Goal: Task Accomplishment & Management: Manage account settings

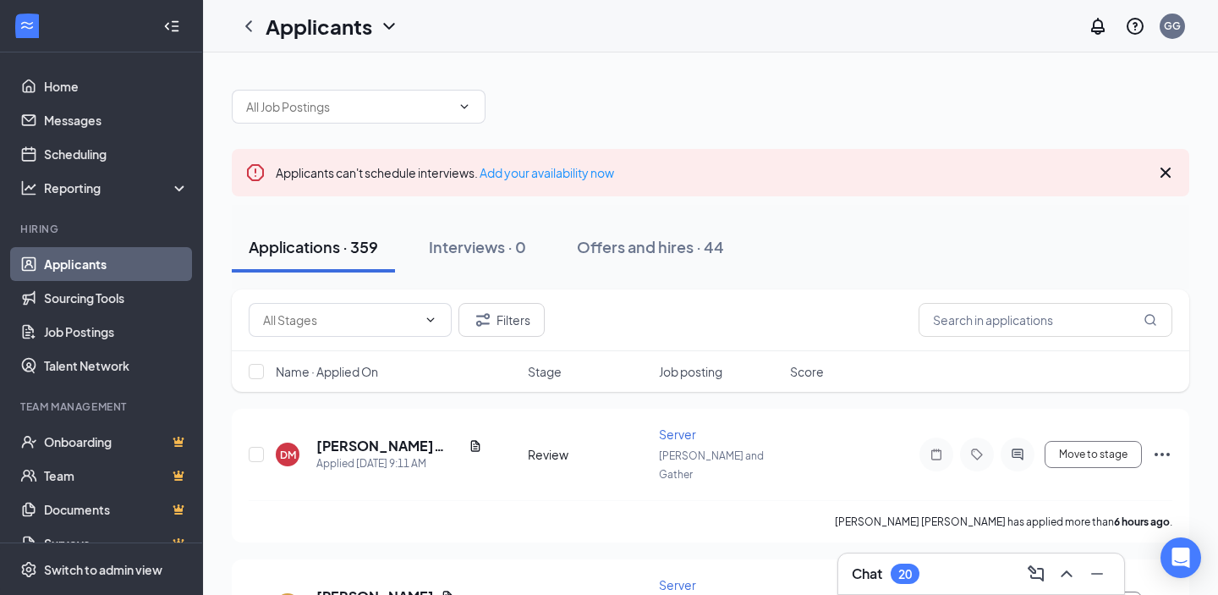
click at [79, 271] on link "Applicants" at bounding box center [116, 264] width 145 height 34
click at [123, 269] on link "Applicants" at bounding box center [116, 264] width 145 height 34
click at [47, 300] on link "Sourcing Tools" at bounding box center [116, 298] width 145 height 34
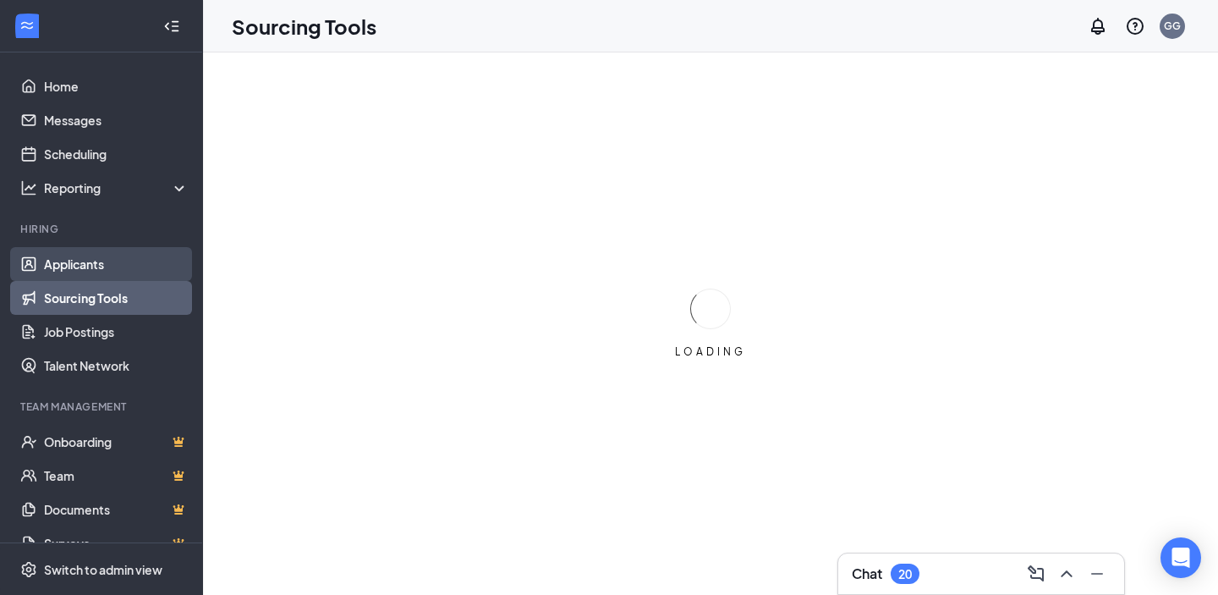
click at [68, 266] on link "Applicants" at bounding box center [116, 264] width 145 height 34
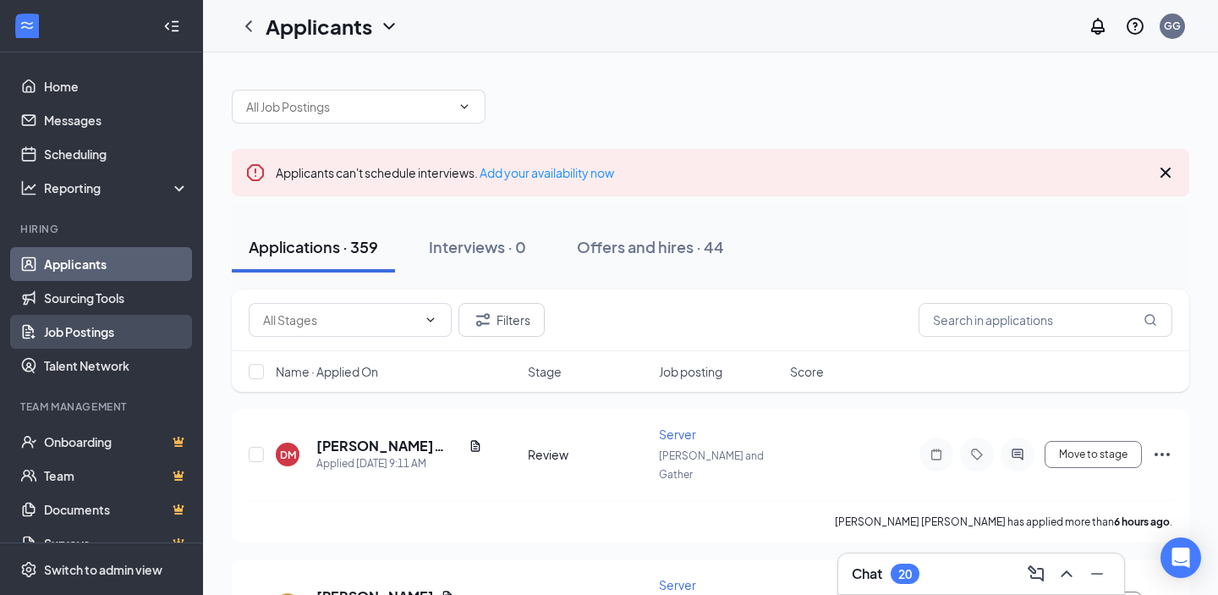
click at [84, 332] on link "Job Postings" at bounding box center [116, 332] width 145 height 34
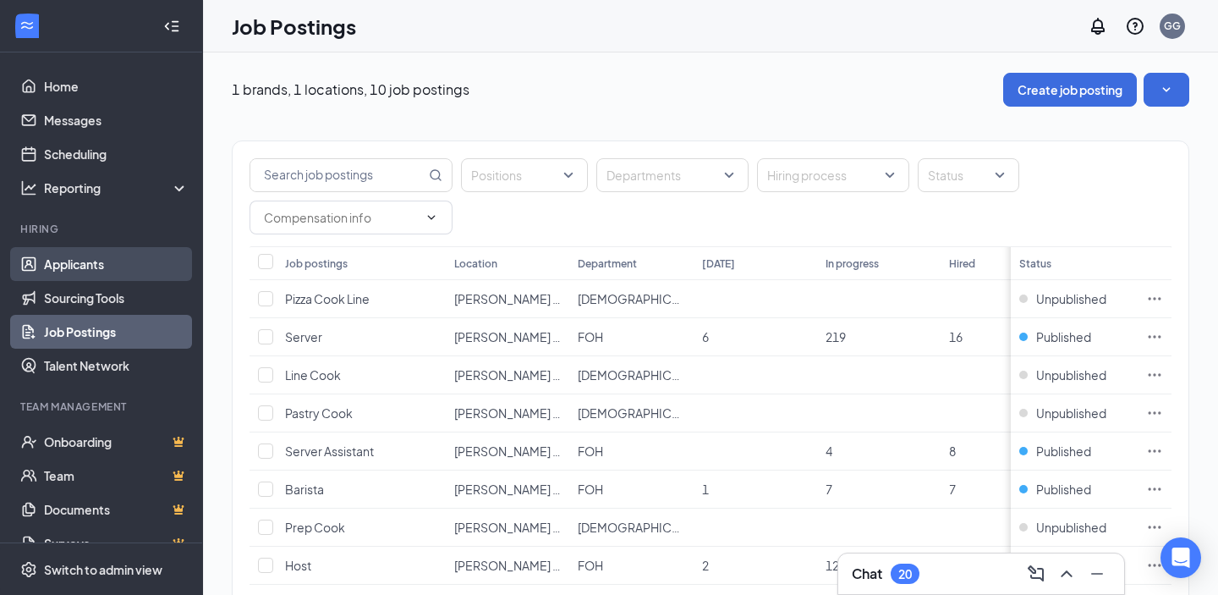
click at [55, 274] on link "Applicants" at bounding box center [116, 264] width 145 height 34
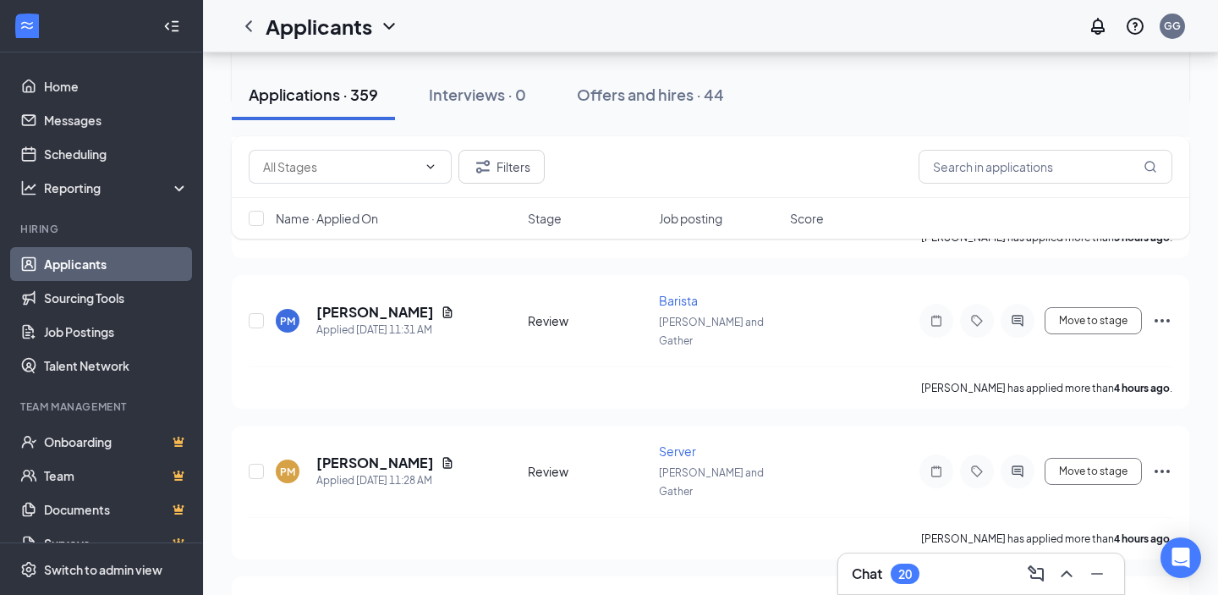
scroll to position [527, 0]
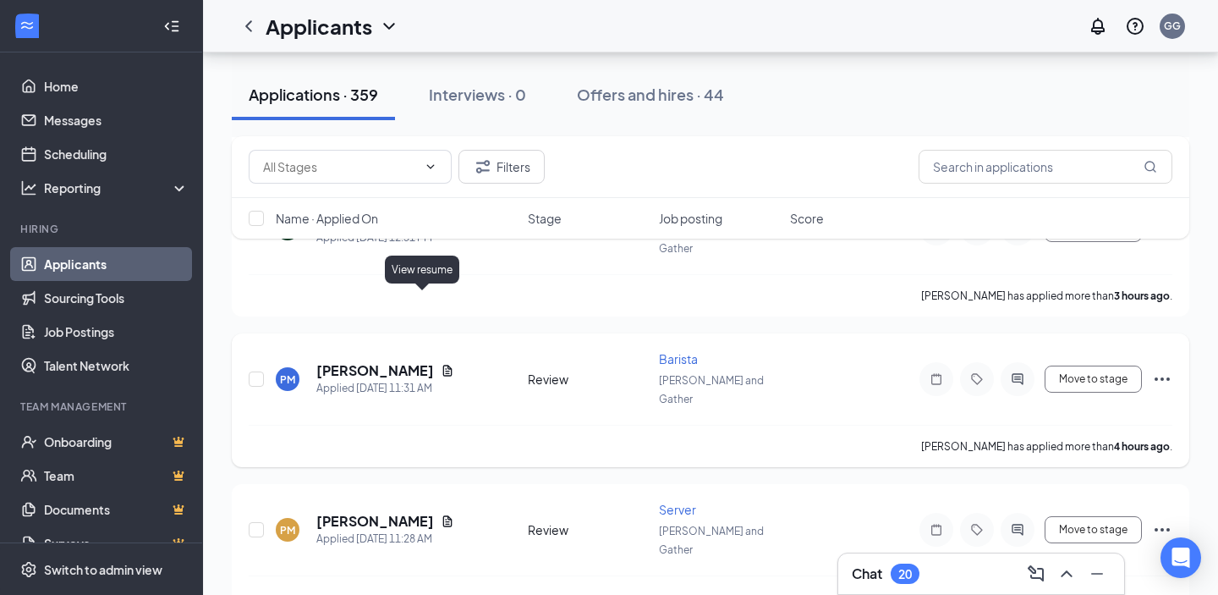
click at [441, 364] on icon "Document" at bounding box center [448, 371] width 14 height 14
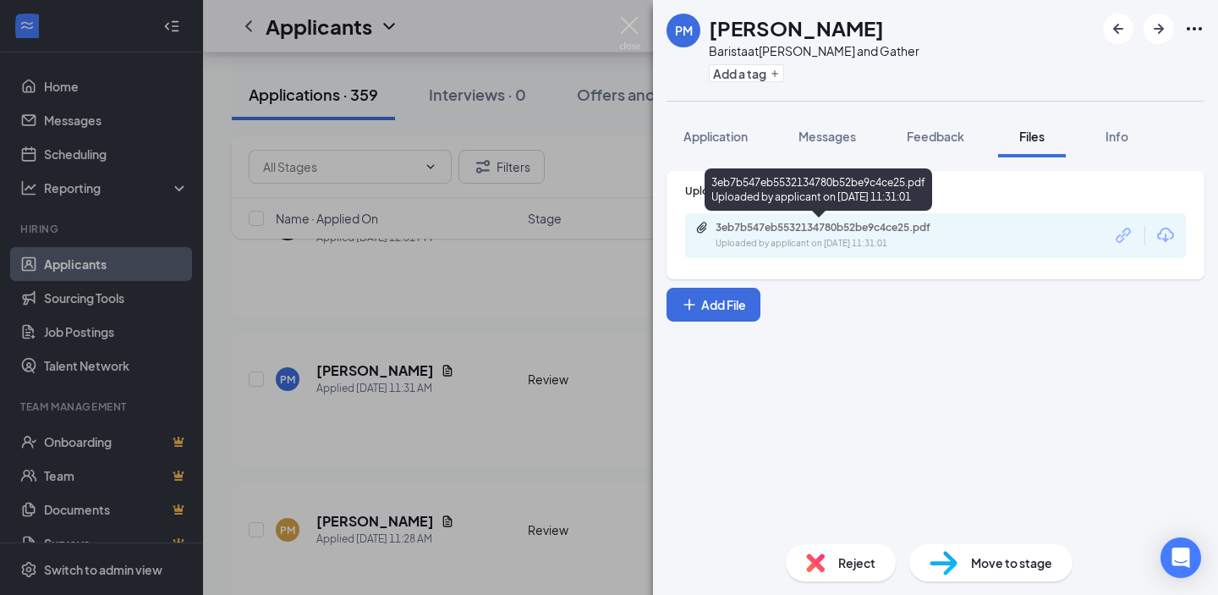
click at [826, 238] on div "Uploaded by applicant on [DATE] 11:31:01" at bounding box center [842, 244] width 254 height 14
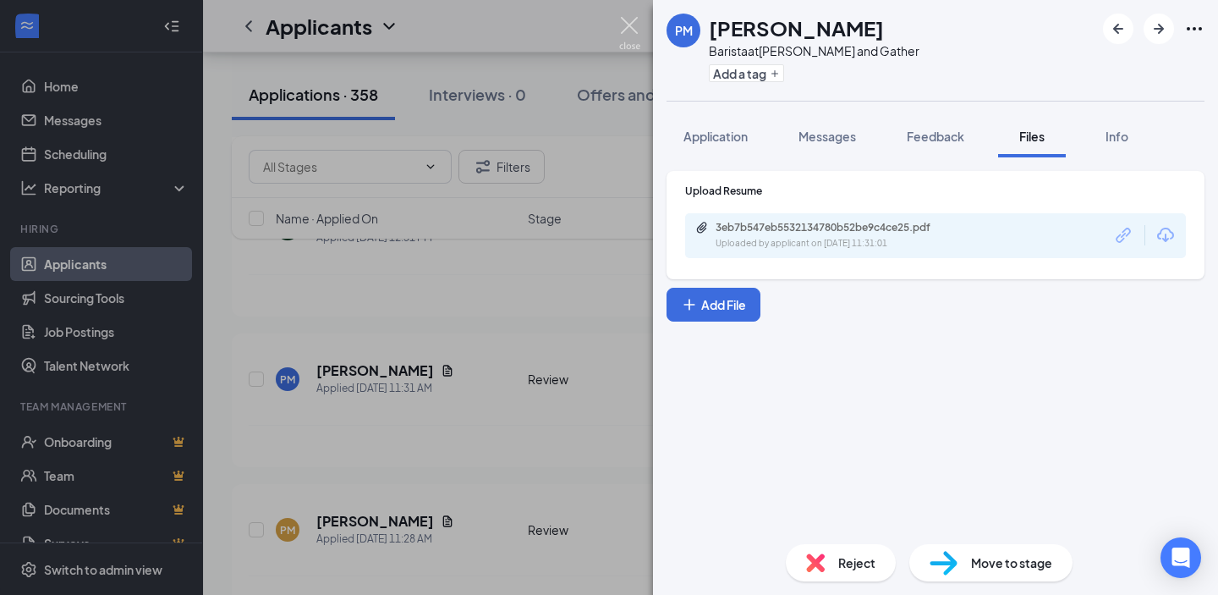
click at [627, 26] on img at bounding box center [629, 33] width 21 height 33
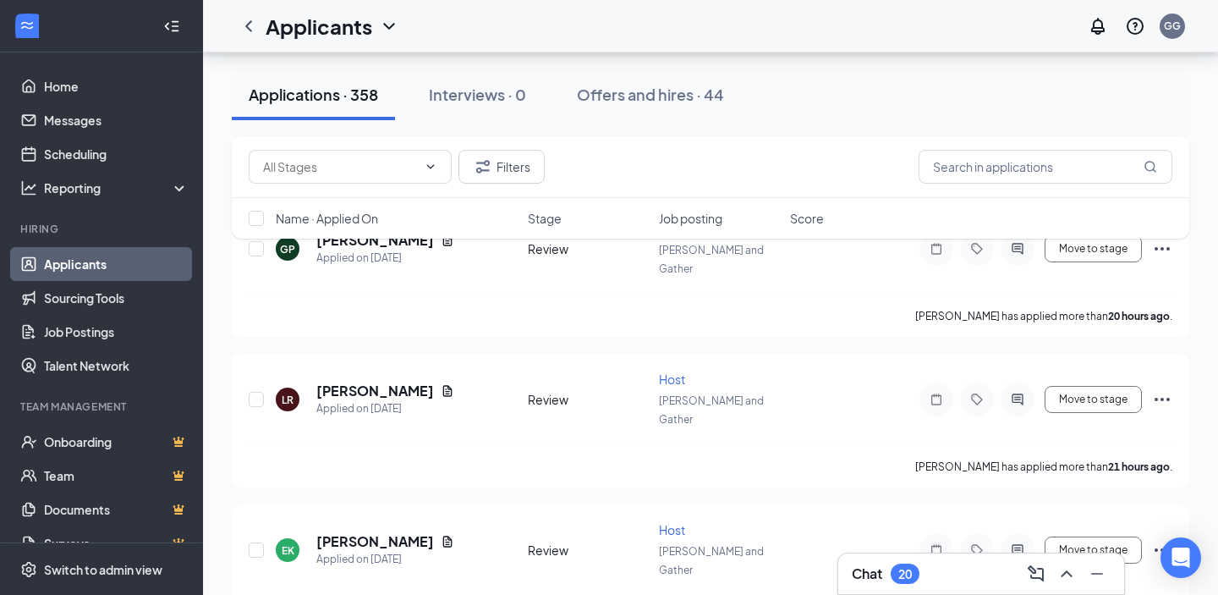
scroll to position [2884, 0]
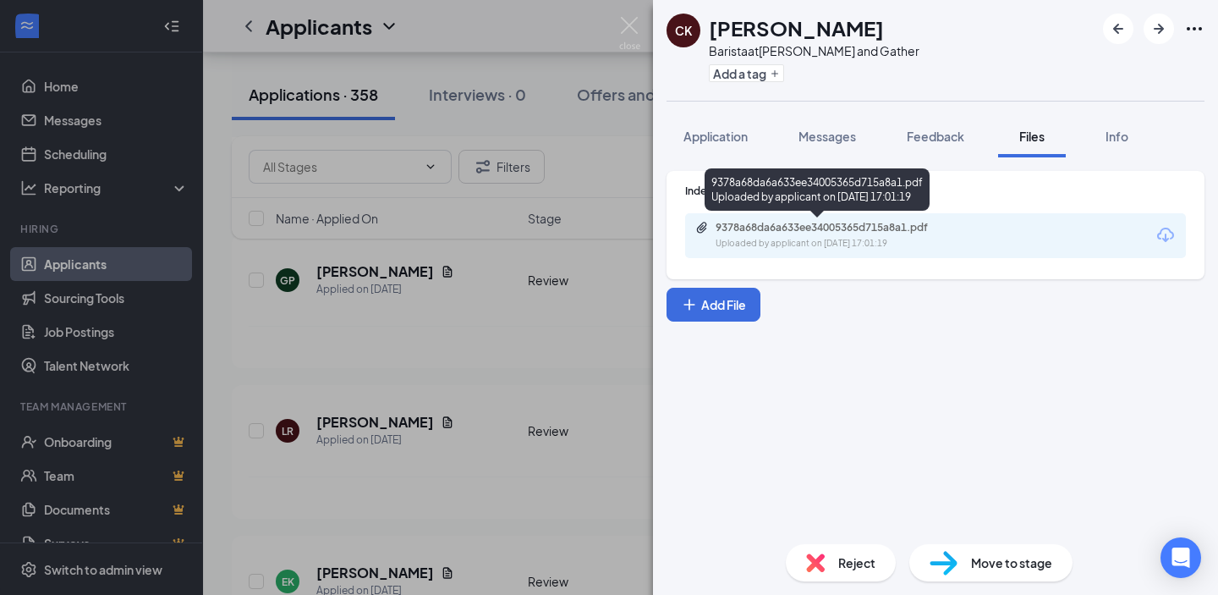
click at [856, 243] on div "Uploaded by applicant on [DATE] 17:01:19" at bounding box center [842, 244] width 254 height 14
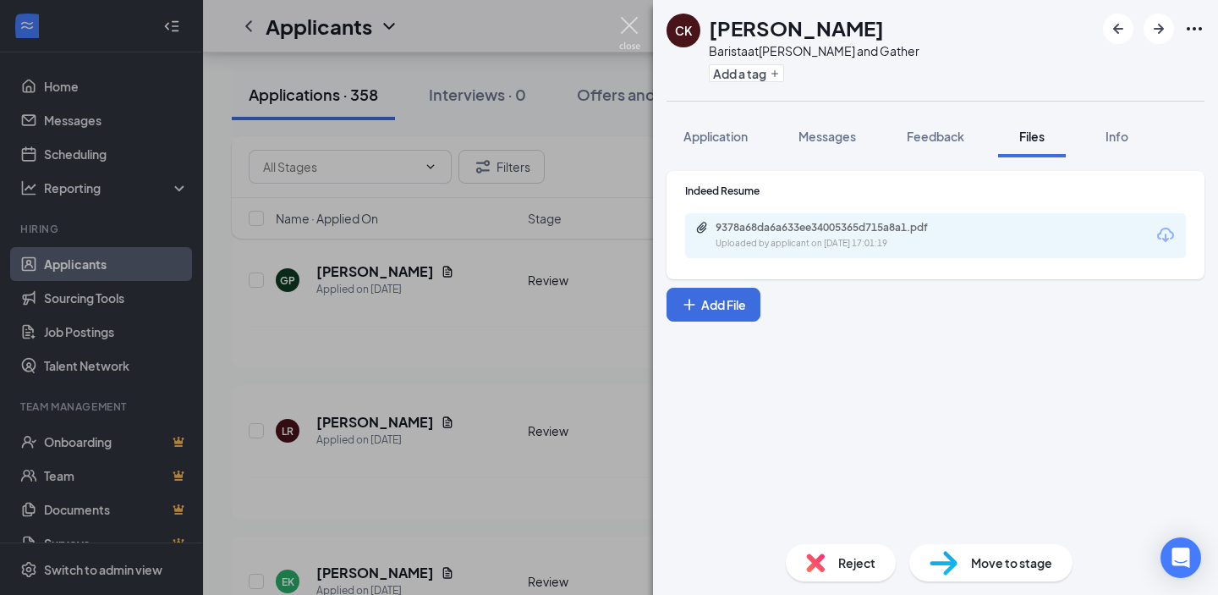
click at [629, 20] on img at bounding box center [629, 33] width 21 height 33
